Goal: Task Accomplishment & Management: Manage account settings

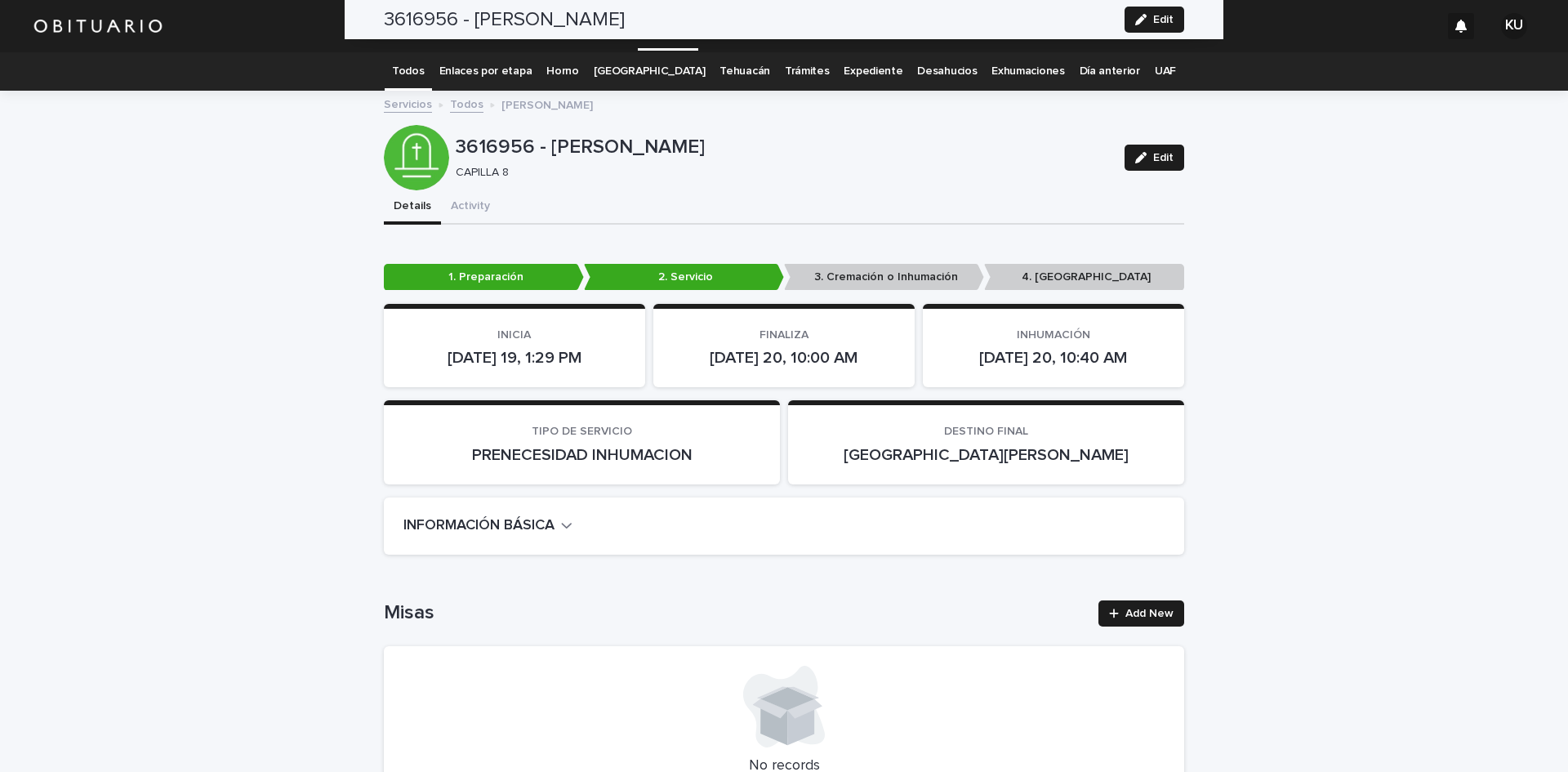
scroll to position [4758, 0]
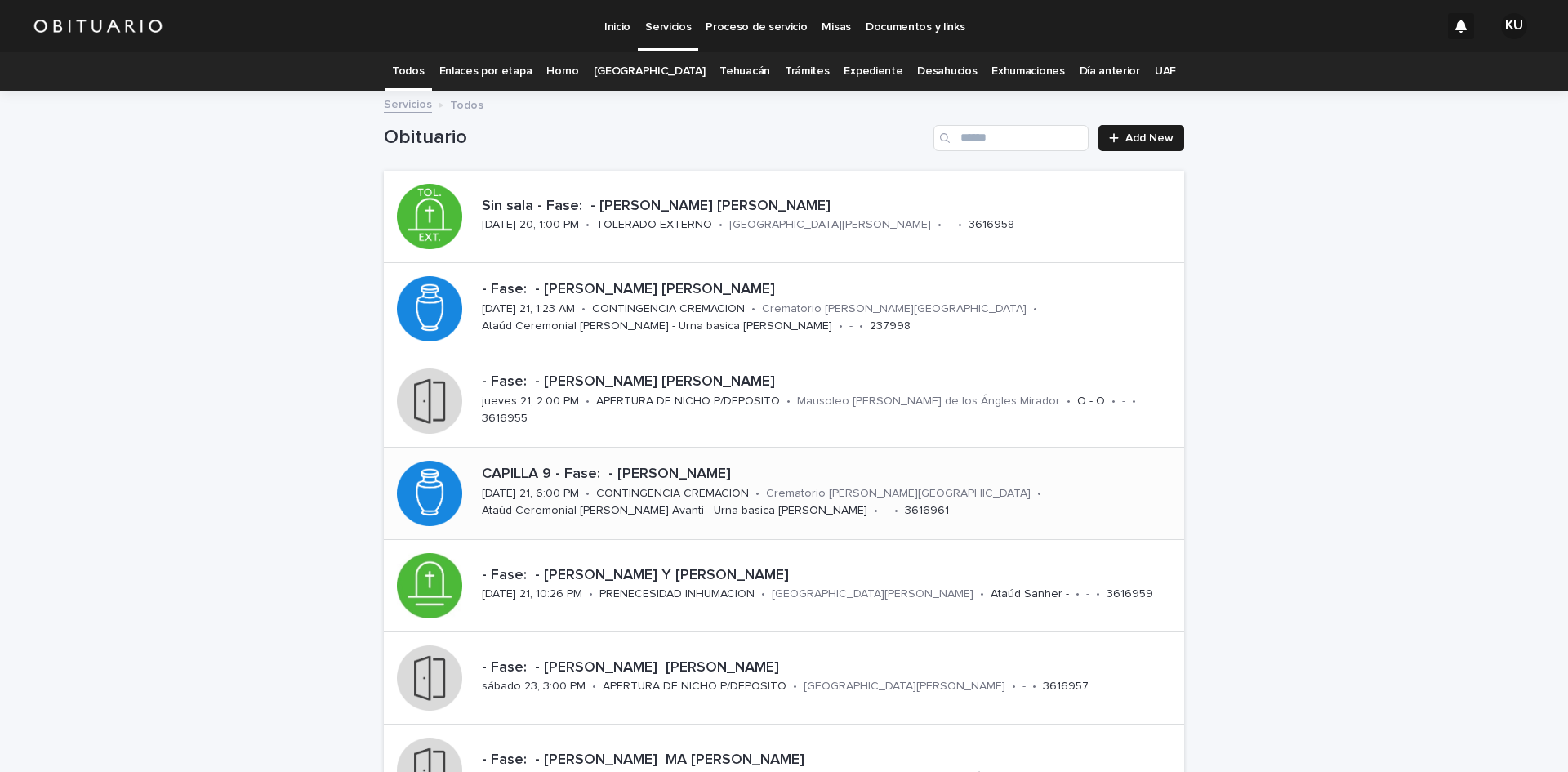
click at [711, 482] on p "CAPILLA 9 - Fase: - [PERSON_NAME]" at bounding box center [829, 475] width 696 height 18
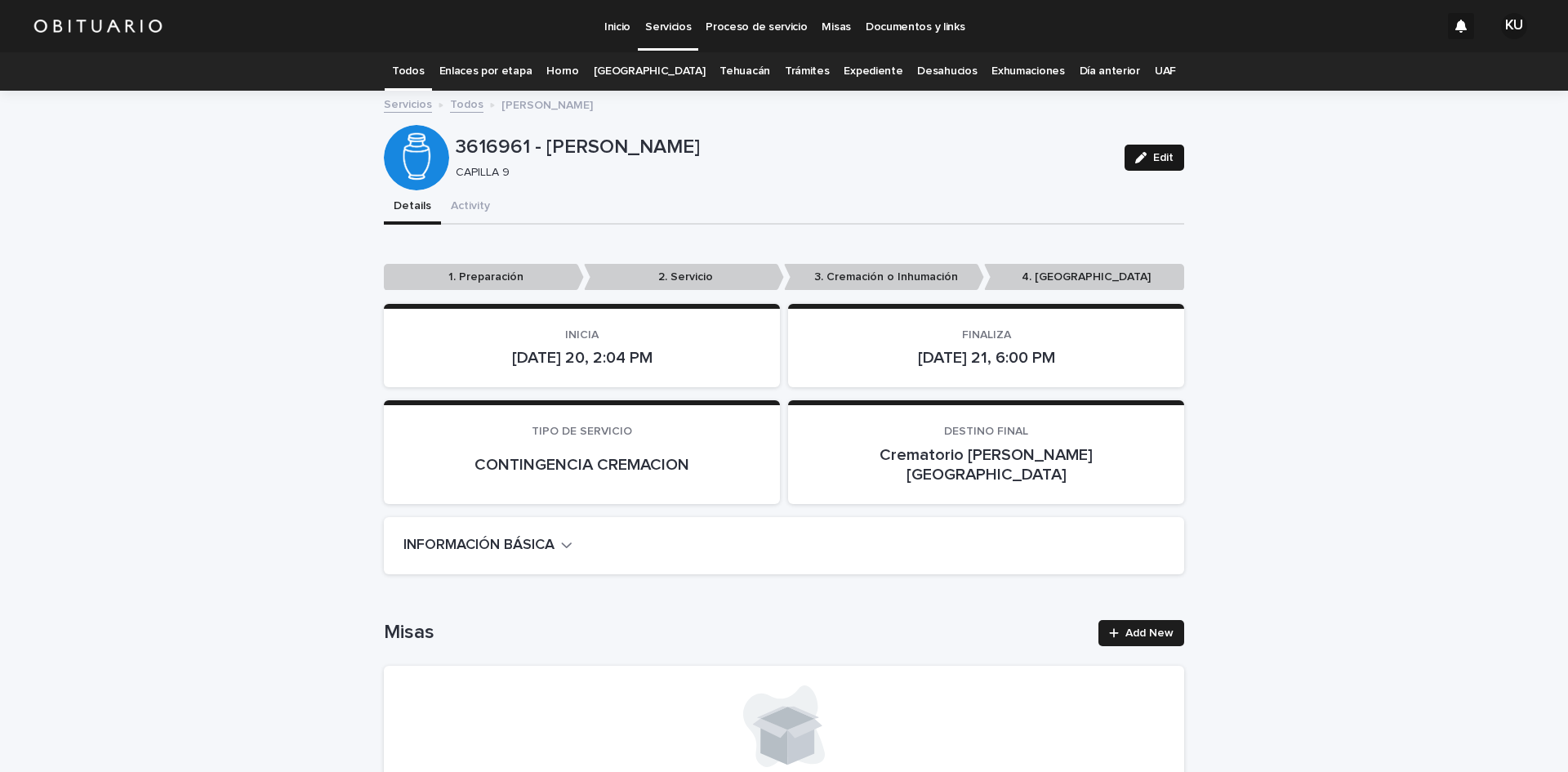
click at [1138, 162] on icon "button" at bounding box center [1141, 158] width 11 height 11
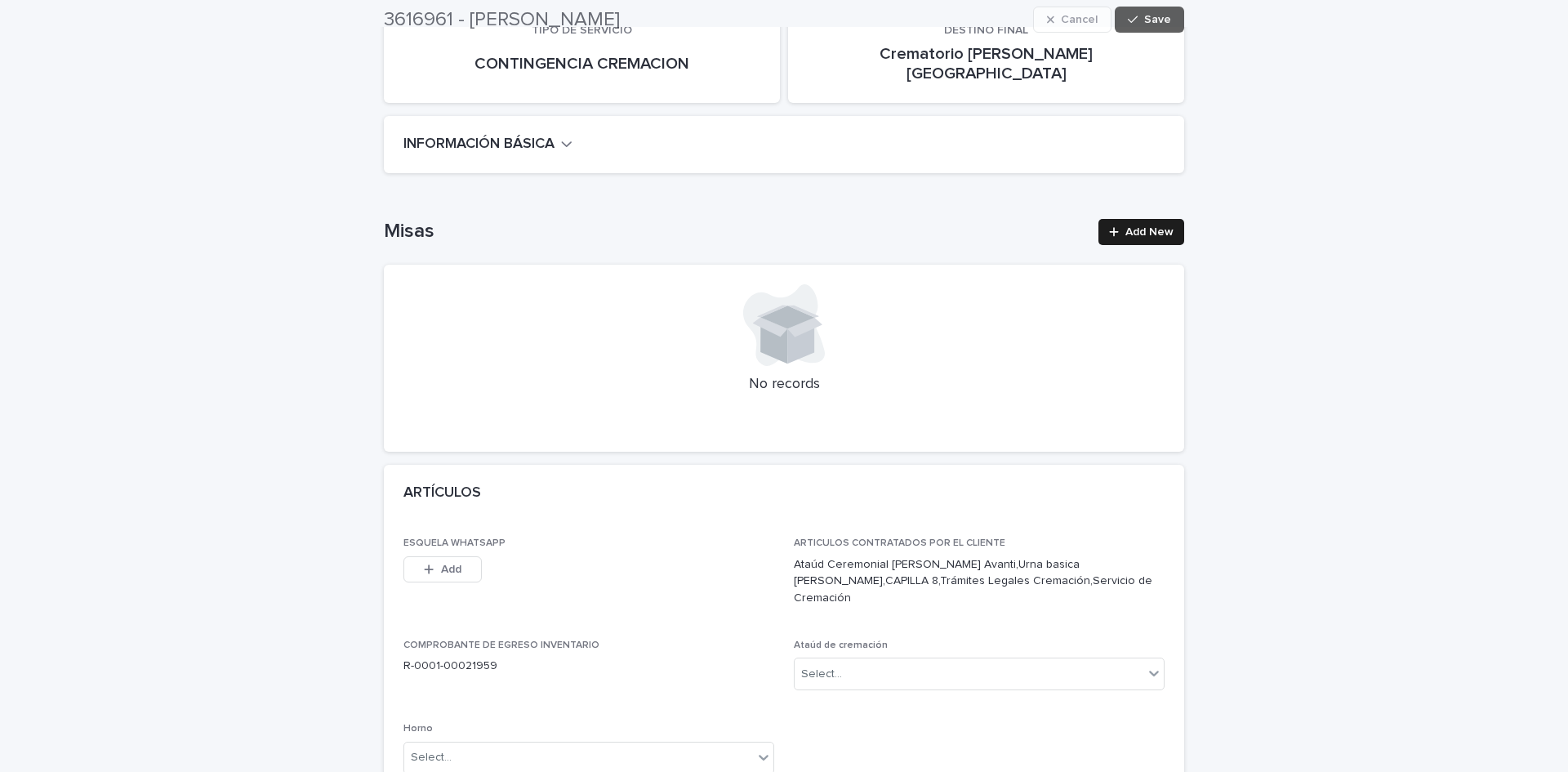
scroll to position [479, 0]
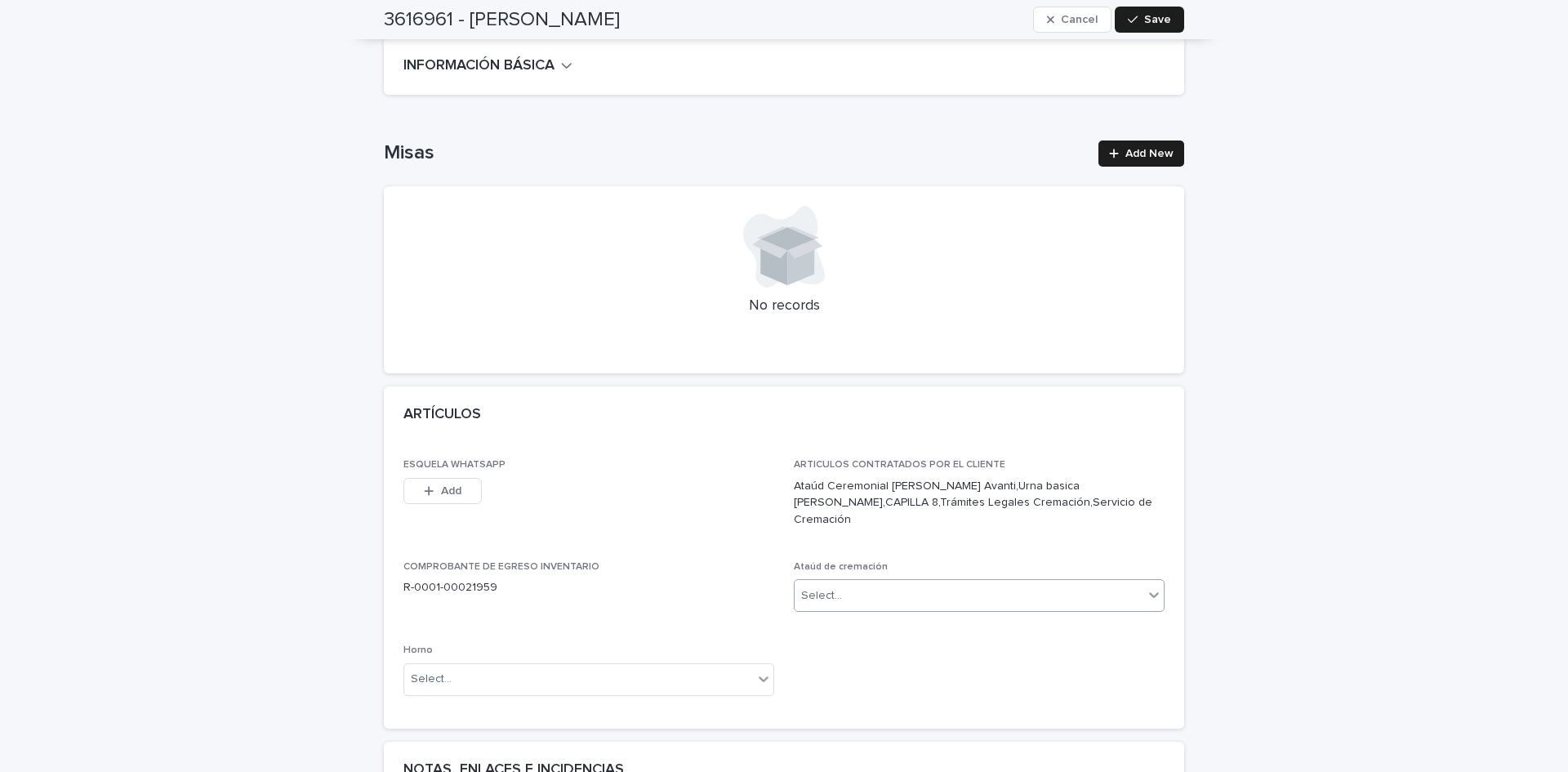
click at [854, 582] on div "Select..." at bounding box center [969, 595] width 349 height 27
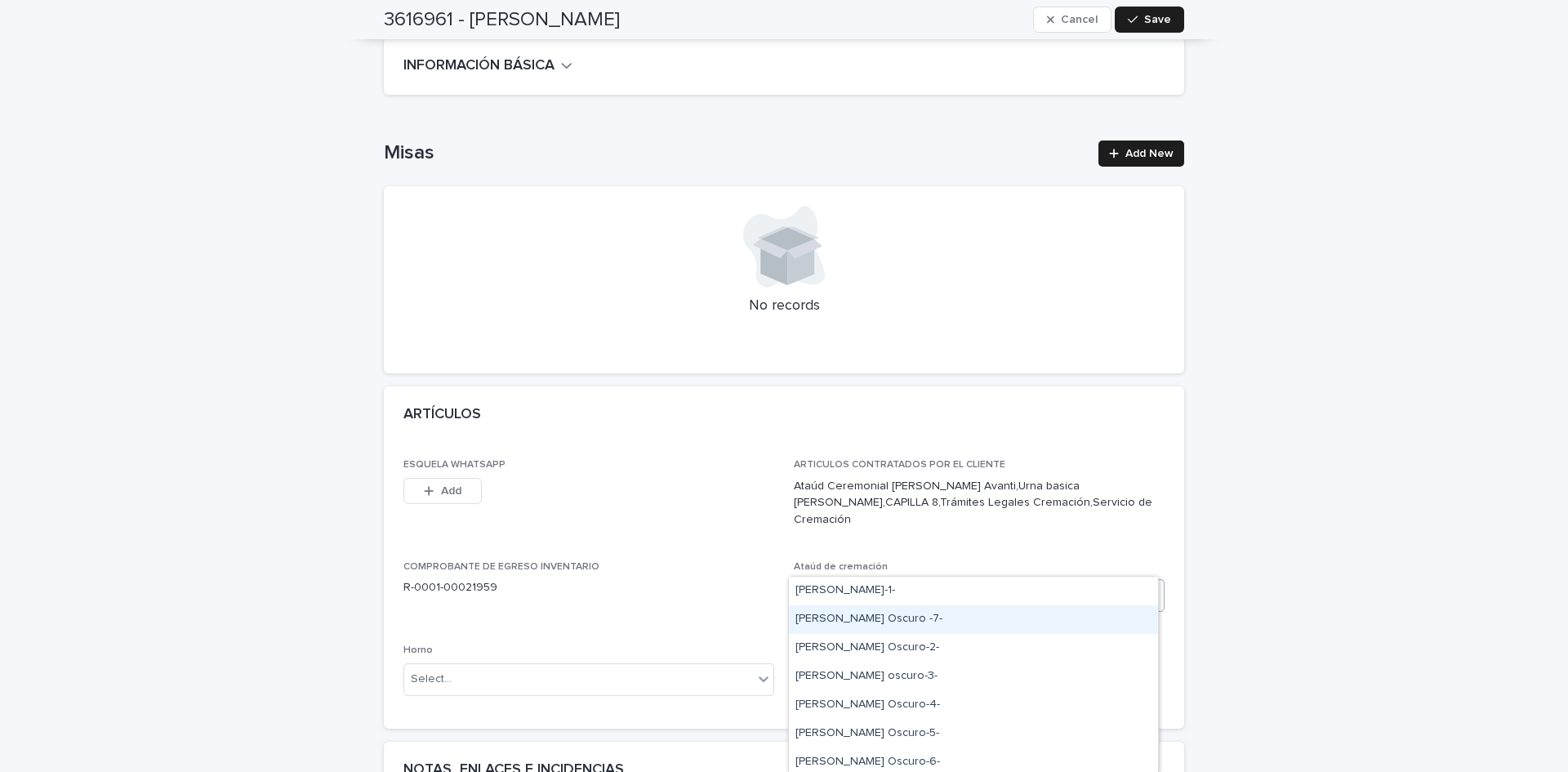
click at [871, 617] on div "[PERSON_NAME] Oscuro -7-" at bounding box center [974, 619] width 370 height 29
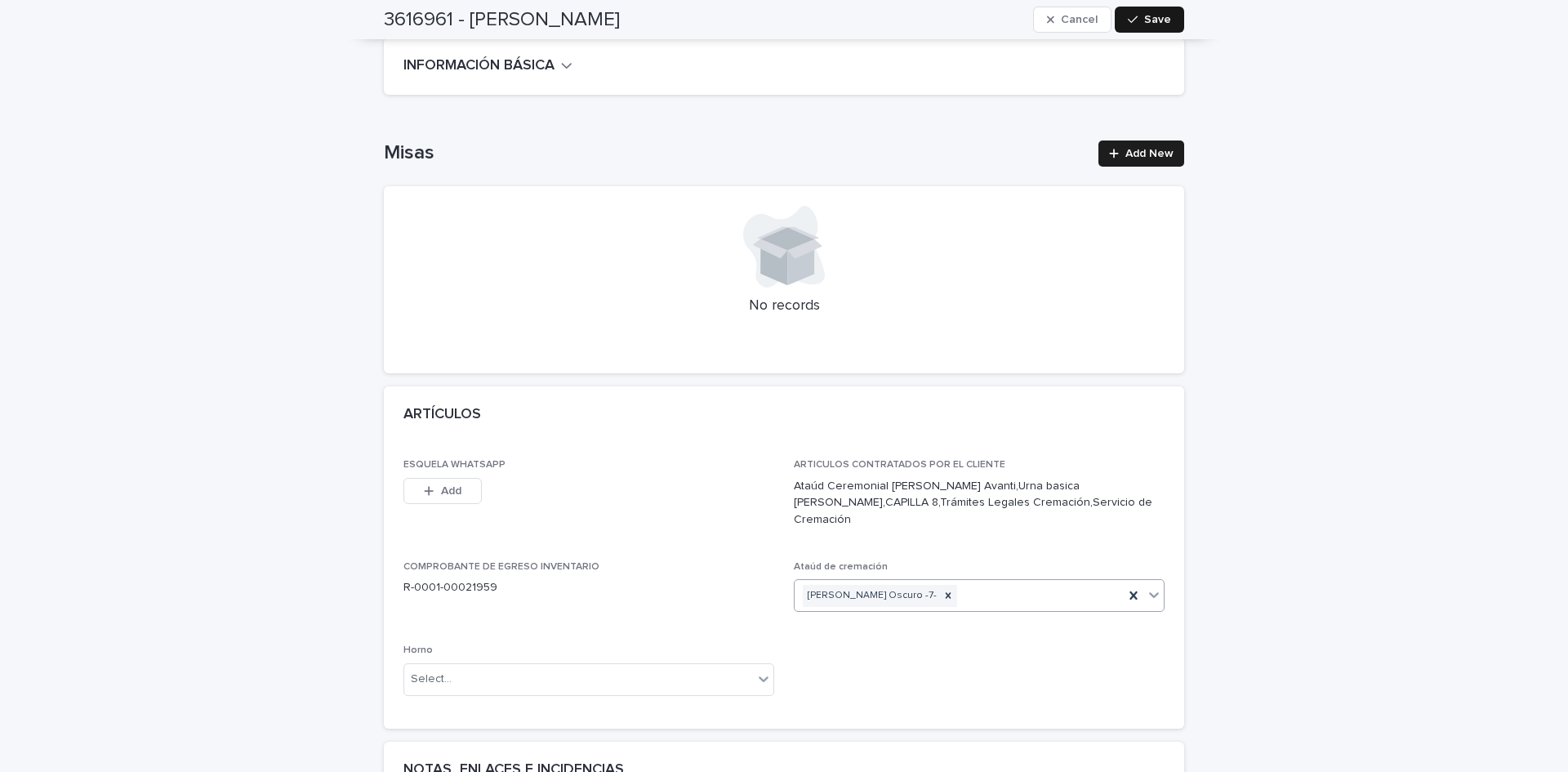
click at [1164, 20] on span "Save" at bounding box center [1158, 20] width 27 height 11
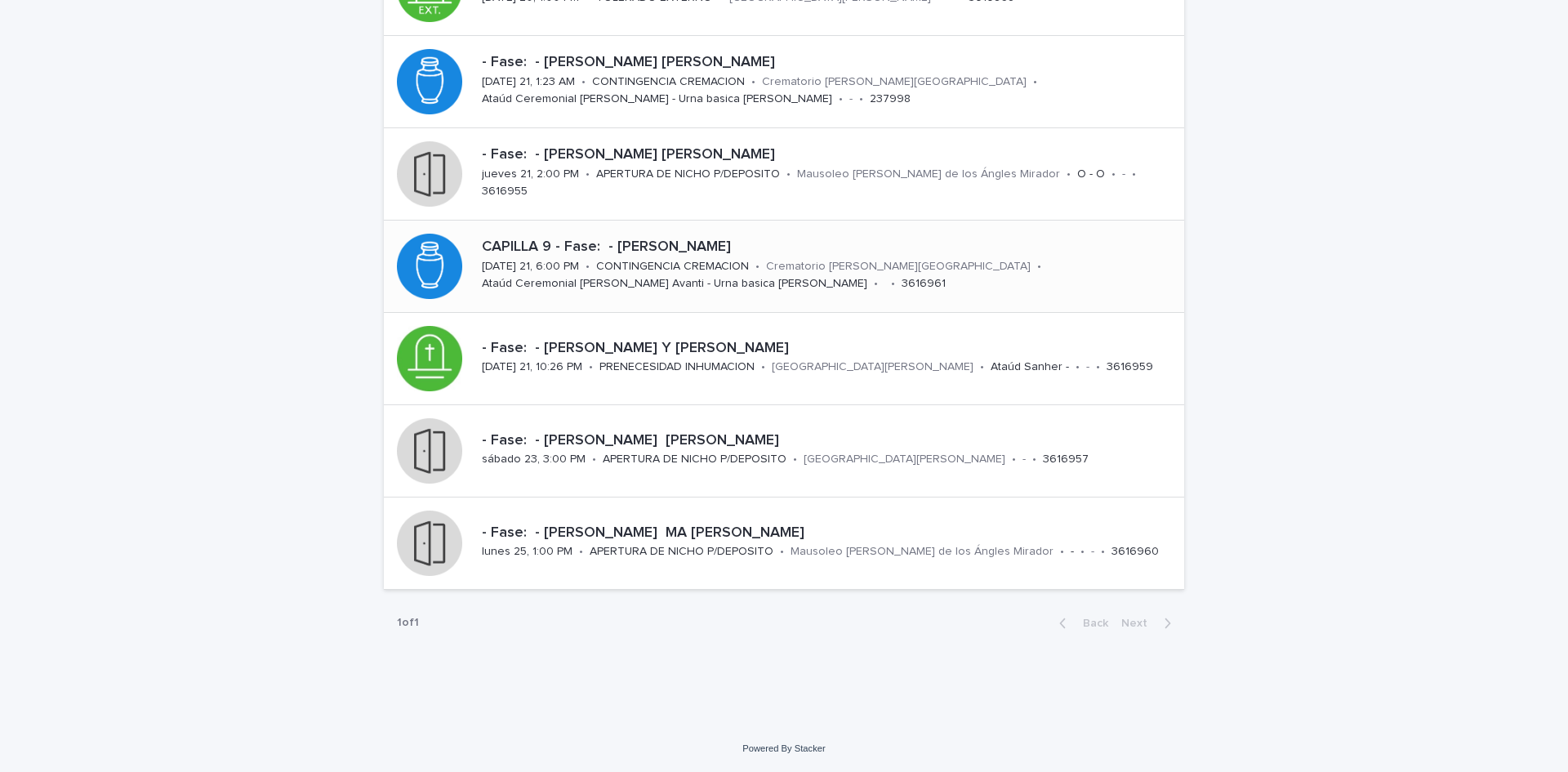
scroll to position [52, 0]
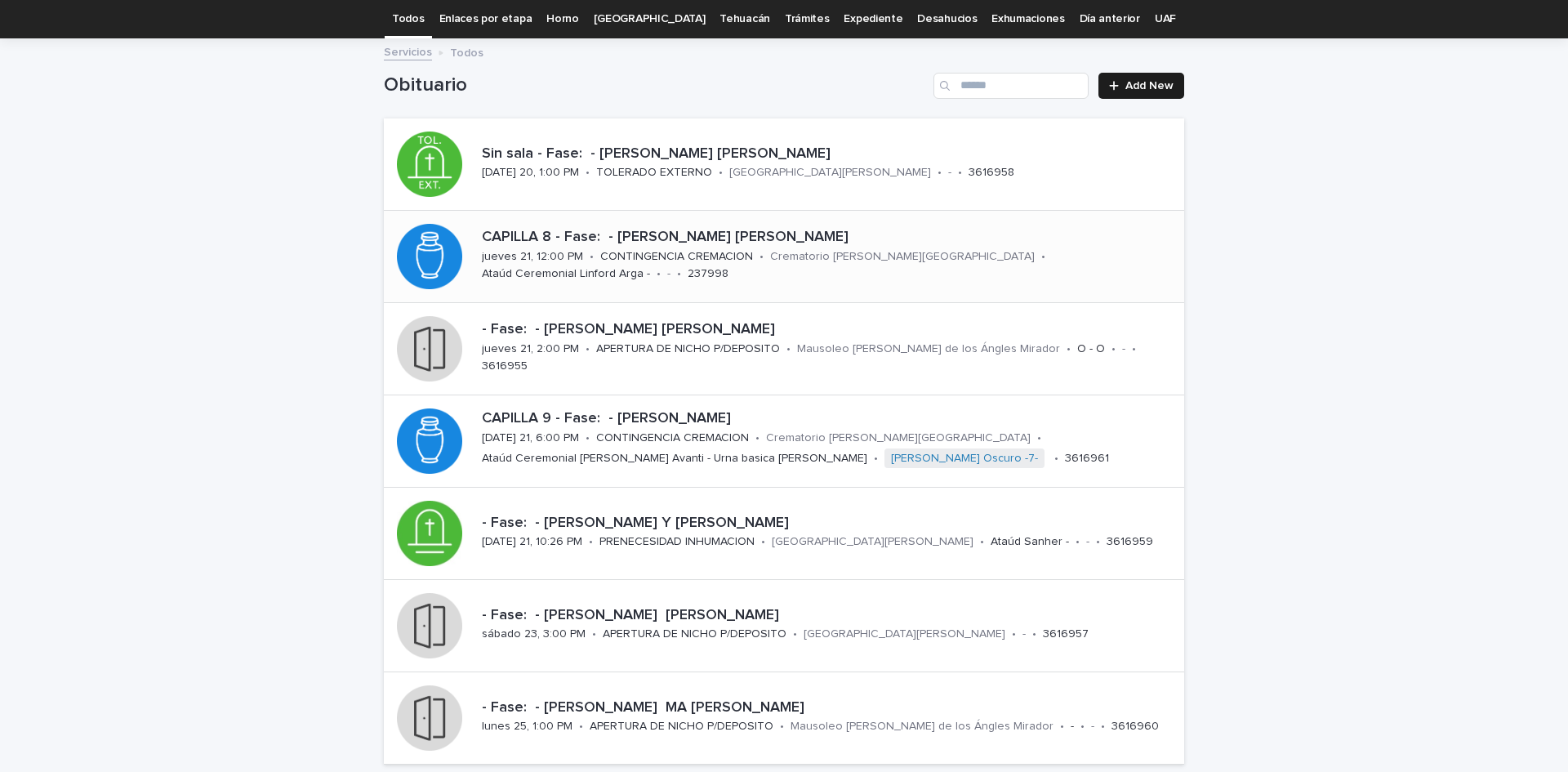
click at [750, 227] on div "CAPILLA 8 - Fase: - [PERSON_NAME] [PERSON_NAME]" at bounding box center [829, 236] width 696 height 21
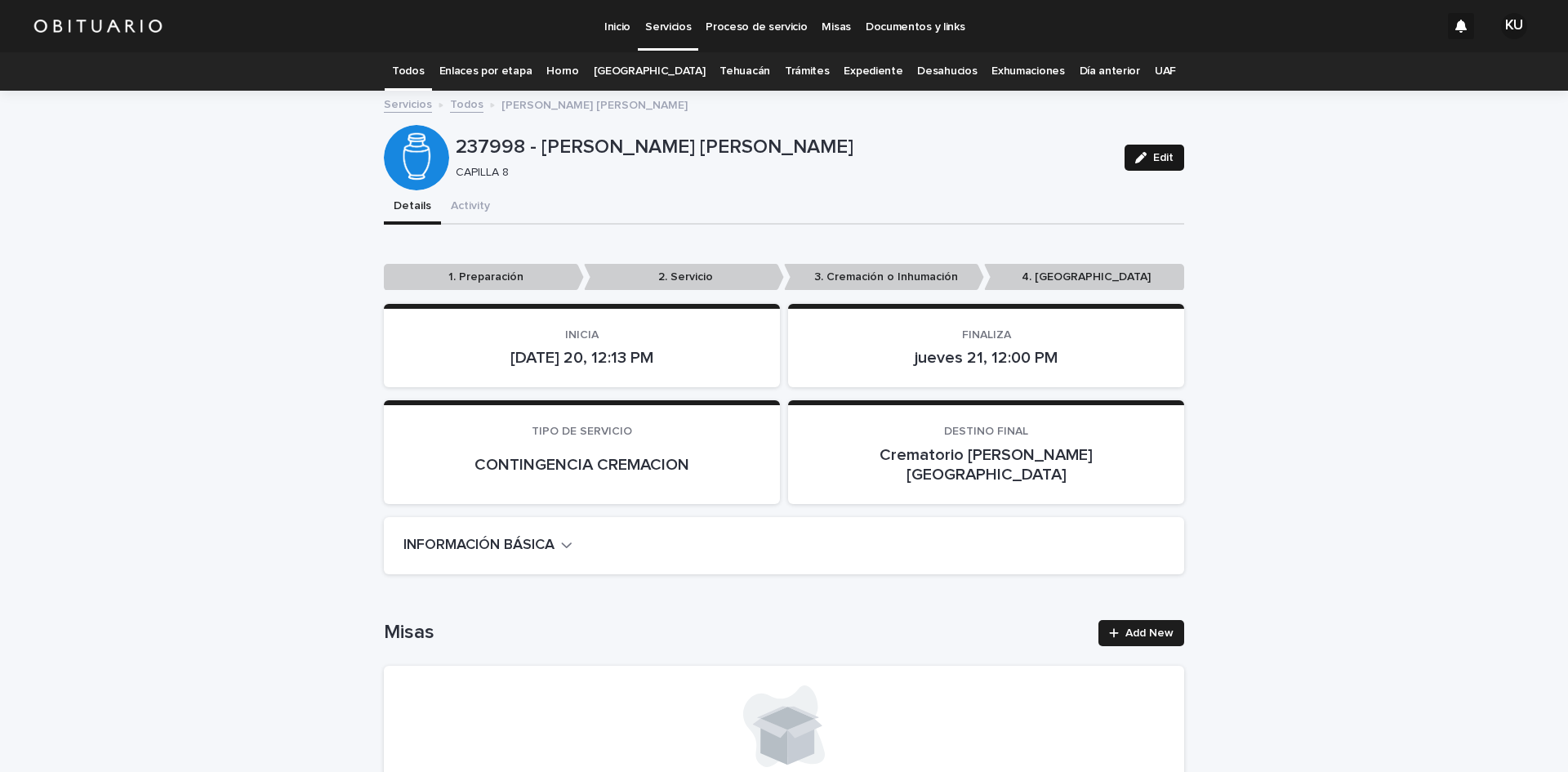
click at [1125, 154] on button "Edit" at bounding box center [1154, 158] width 60 height 26
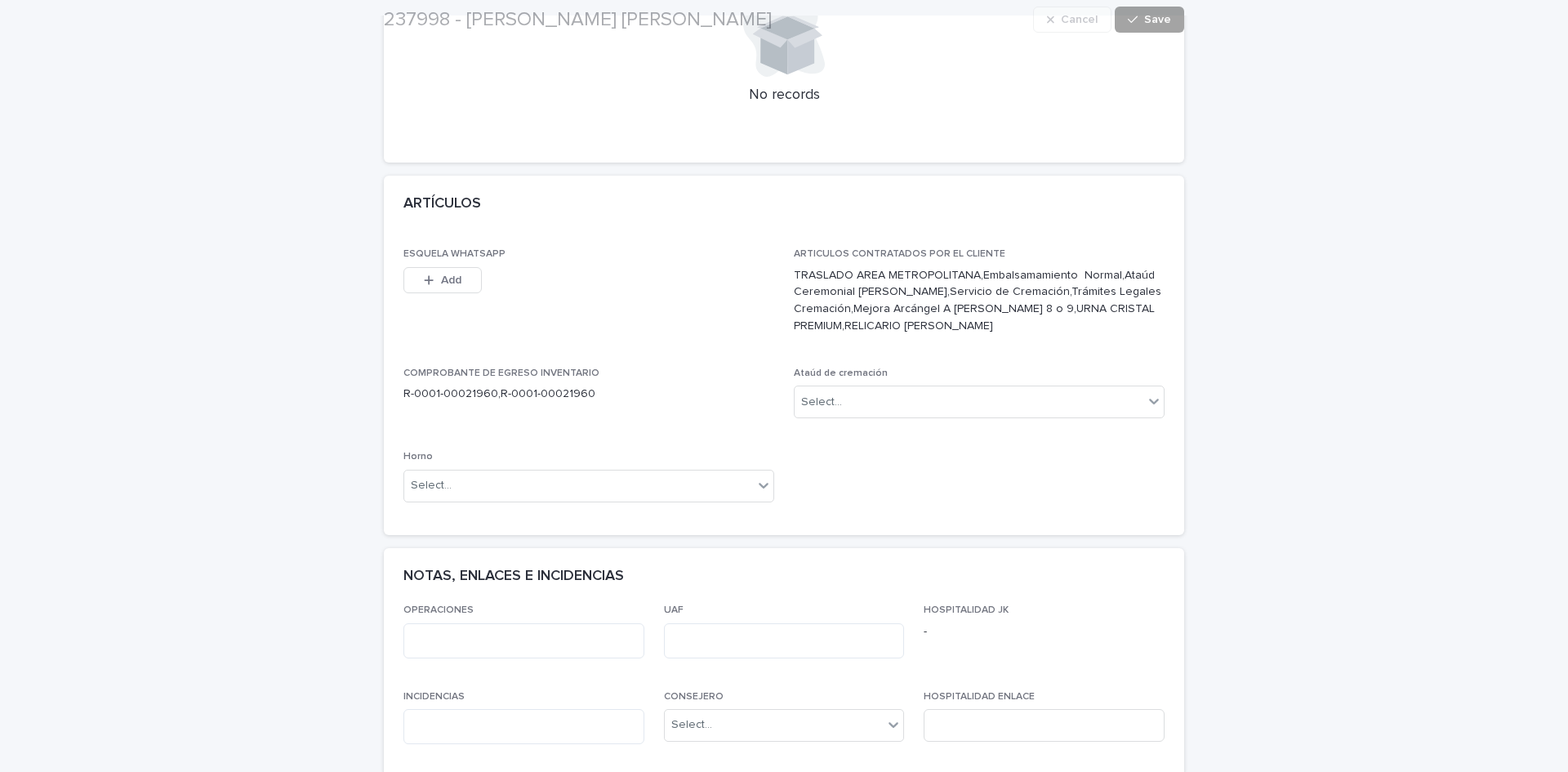
scroll to position [832, 0]
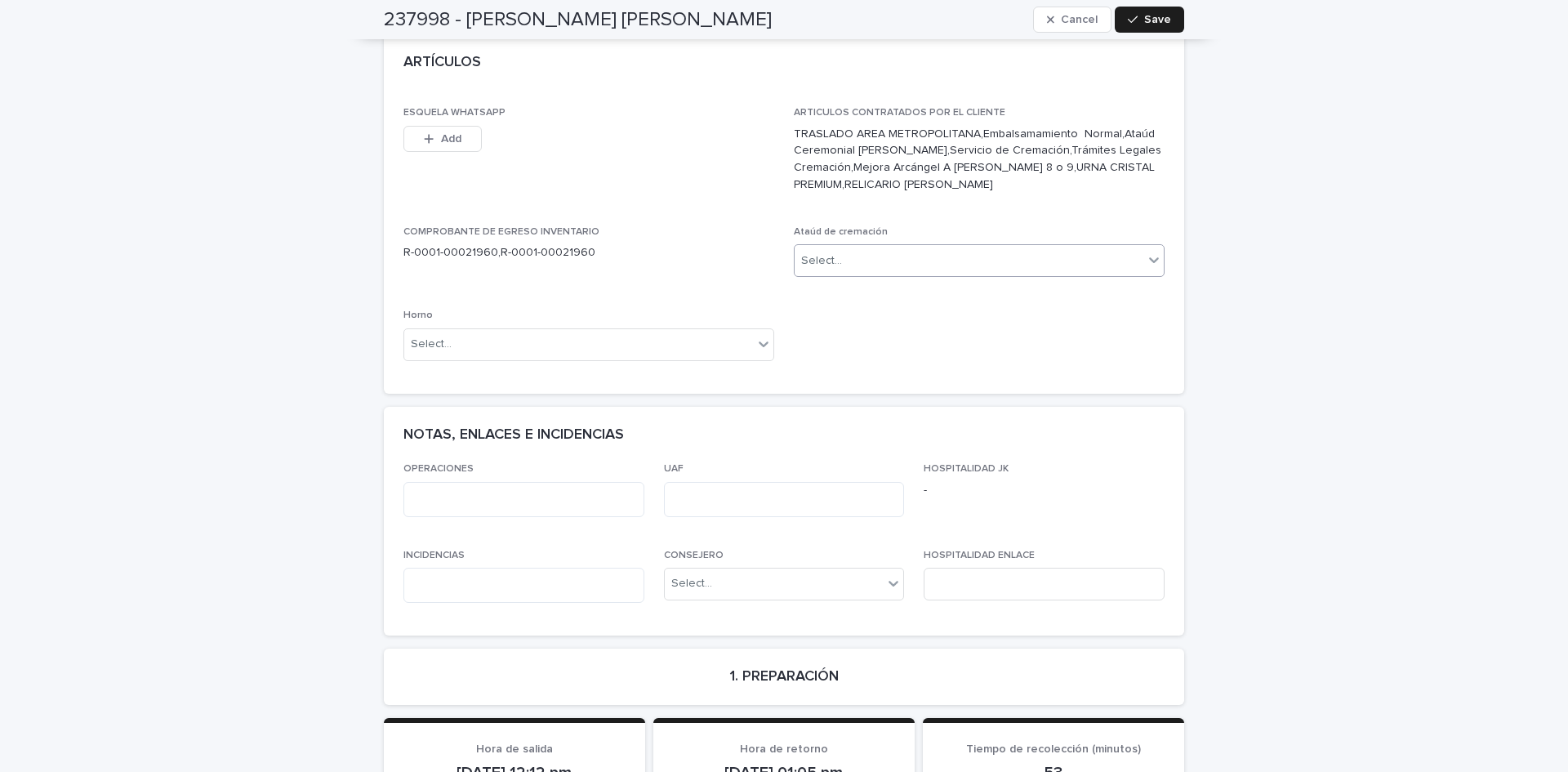
click at [1113, 248] on div "Select..." at bounding box center [969, 261] width 349 height 27
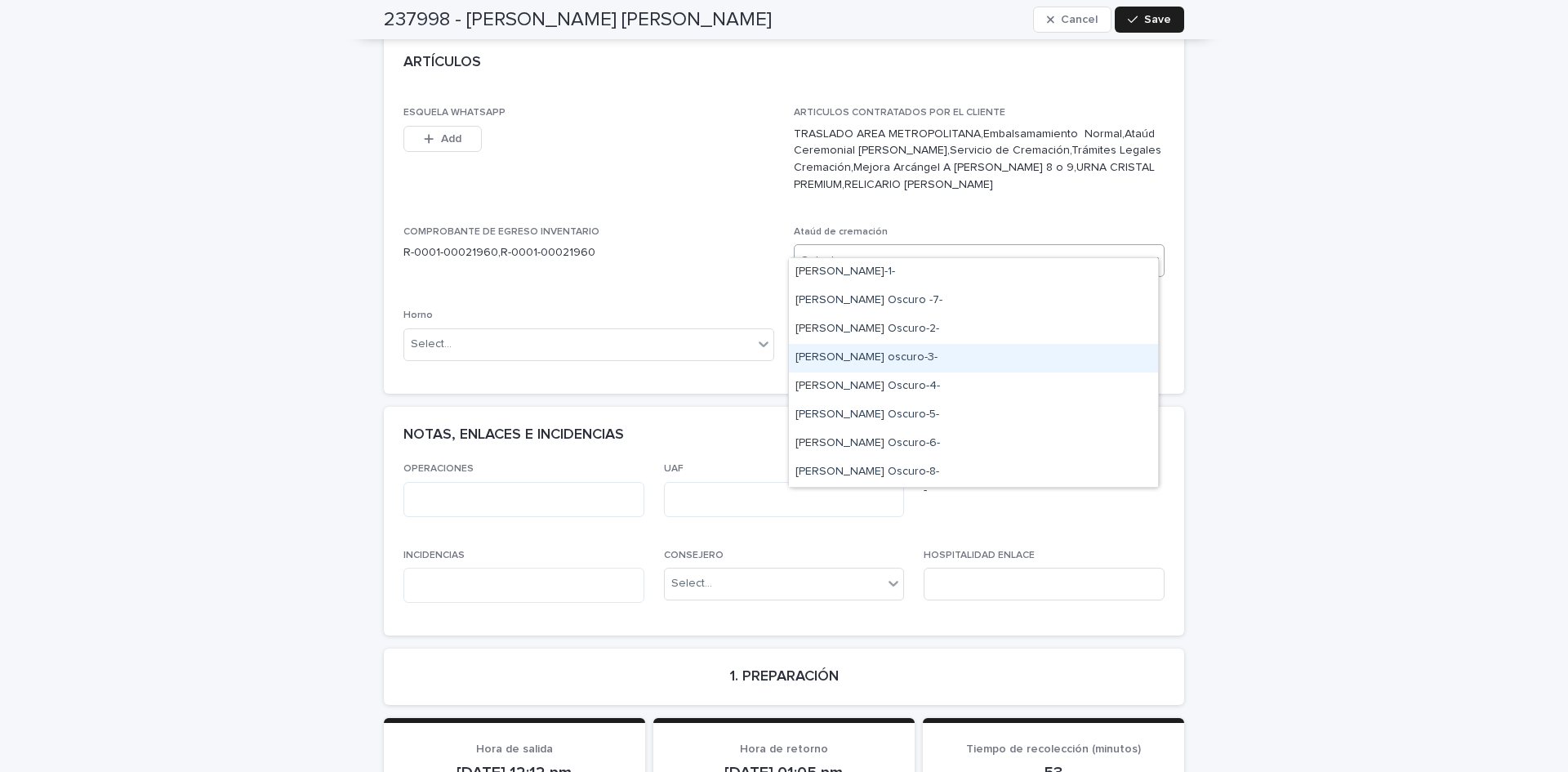
click at [992, 357] on div "[PERSON_NAME] oscuro-3-" at bounding box center [974, 358] width 370 height 29
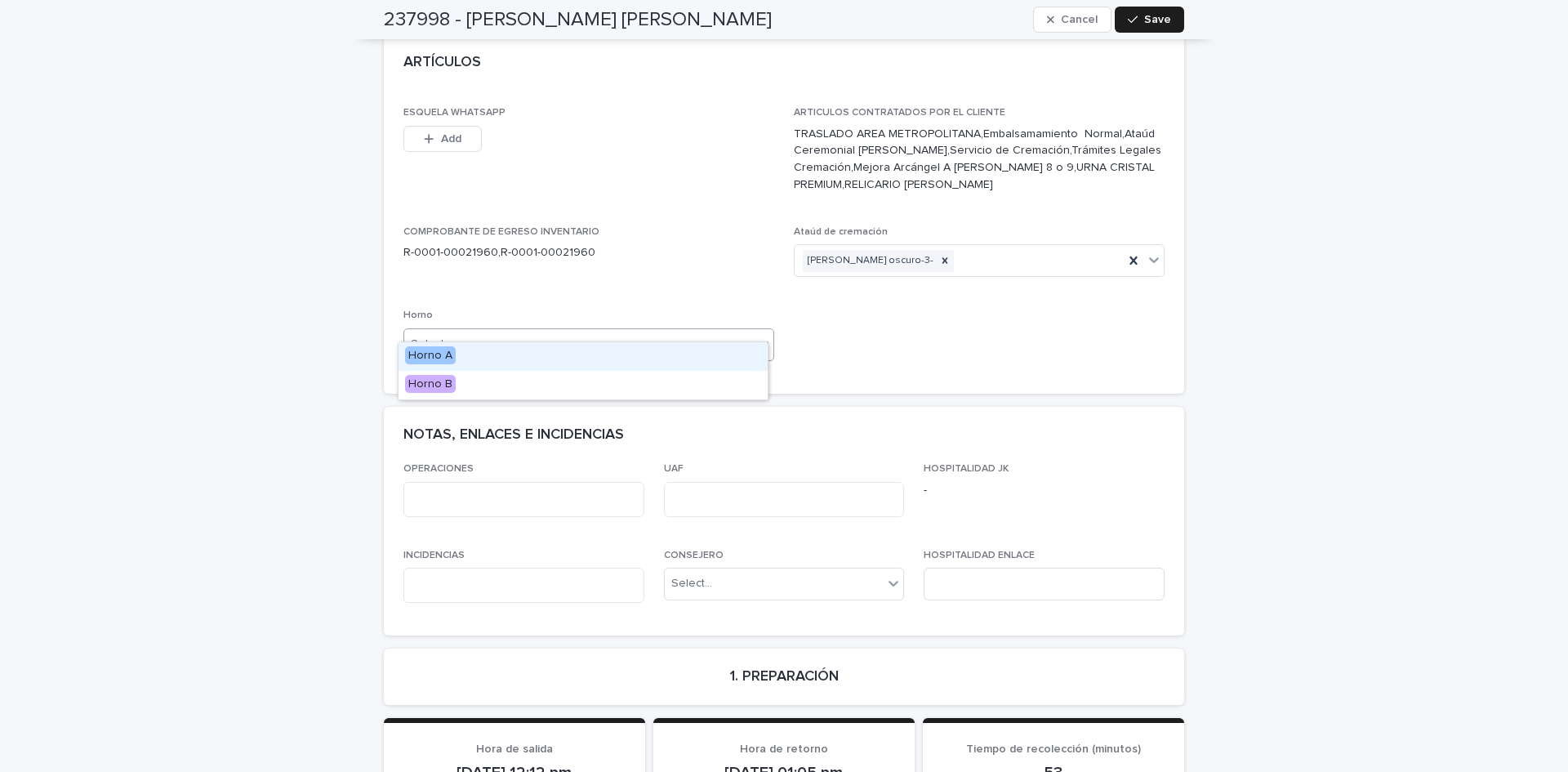
click at [759, 336] on icon at bounding box center [764, 344] width 16 height 16
click at [701, 382] on div "Horno B" at bounding box center [584, 385] width 370 height 29
click at [1153, 29] on button "Save" at bounding box center [1149, 20] width 69 height 26
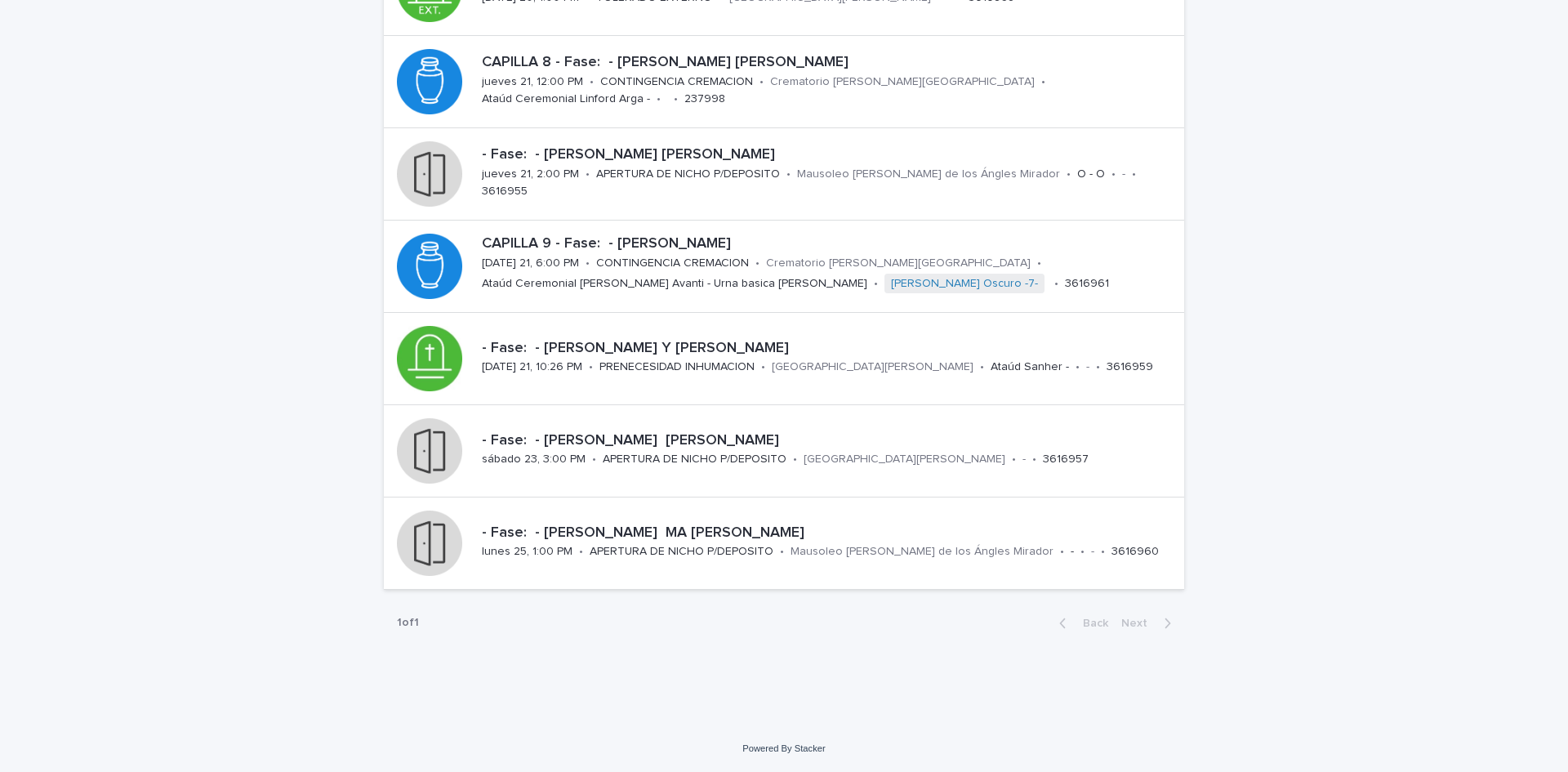
scroll to position [52, 0]
